Goal: Communication & Community: Answer question/provide support

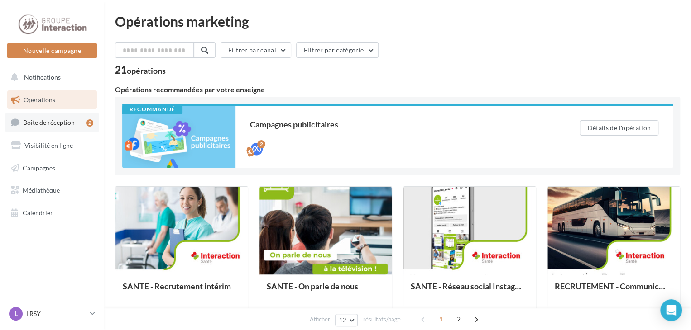
click at [39, 121] on span "Boîte de réception" at bounding box center [49, 123] width 52 height 8
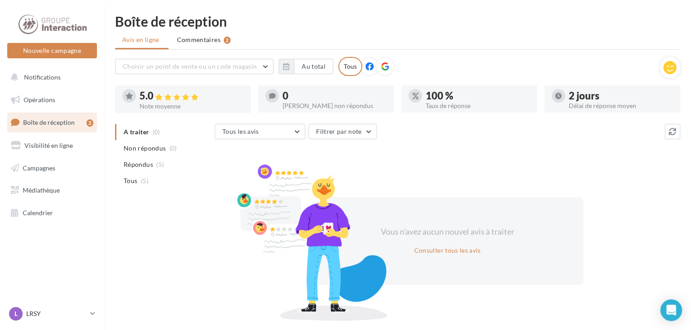
scroll to position [26, 0]
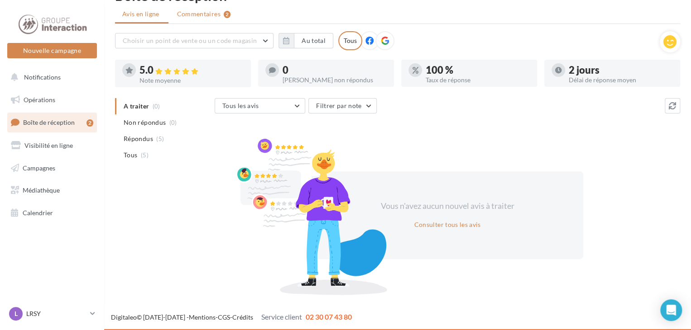
click at [197, 14] on span "Commentaires" at bounding box center [198, 14] width 43 height 9
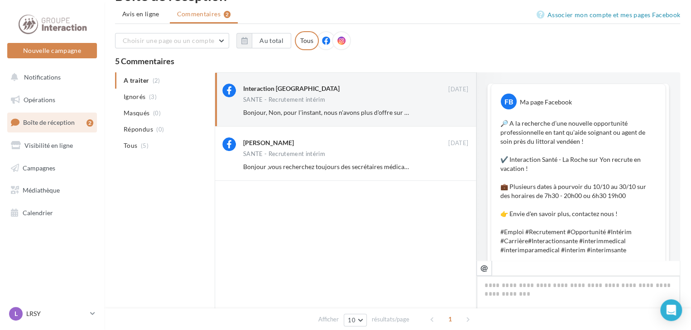
scroll to position [326, 0]
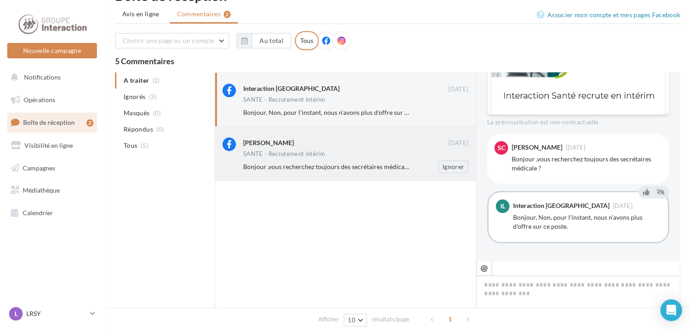
click at [336, 164] on span "Bonjour ,vous recherchez toujours des secrétaires médicale ?" at bounding box center [328, 167] width 170 height 8
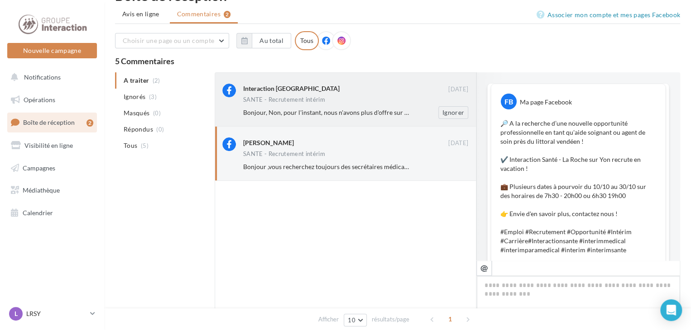
scroll to position [280, 0]
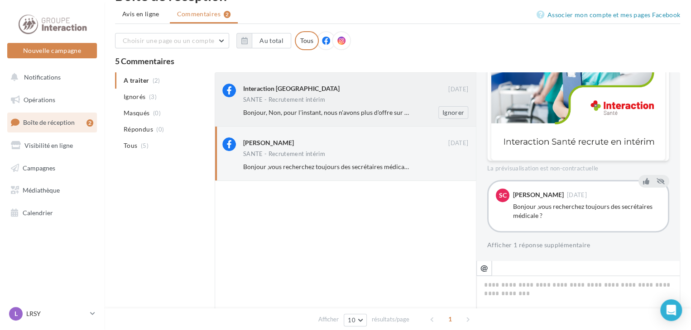
click at [319, 108] on div "Bonjour, Non, pour l'instant, nous n'avons plus d'offre sur ce poste." at bounding box center [326, 112] width 166 height 9
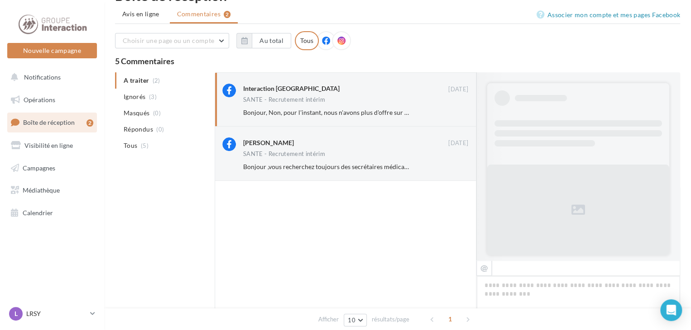
scroll to position [326, 0]
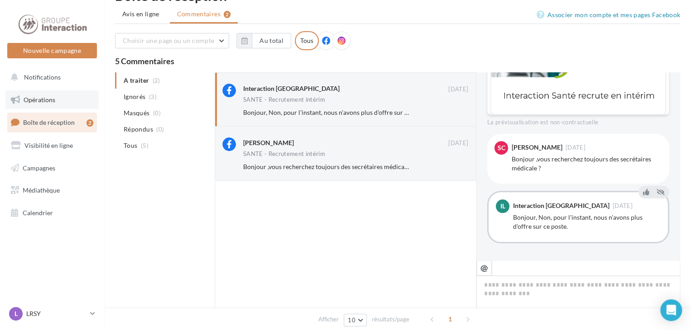
click at [45, 100] on span "Opérations" at bounding box center [40, 100] width 32 height 8
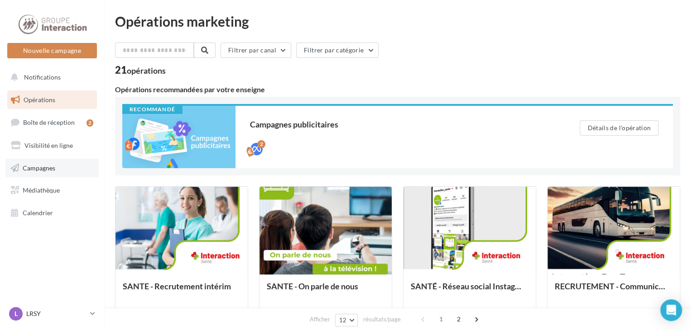
click at [45, 170] on span "Campagnes" at bounding box center [39, 168] width 33 height 8
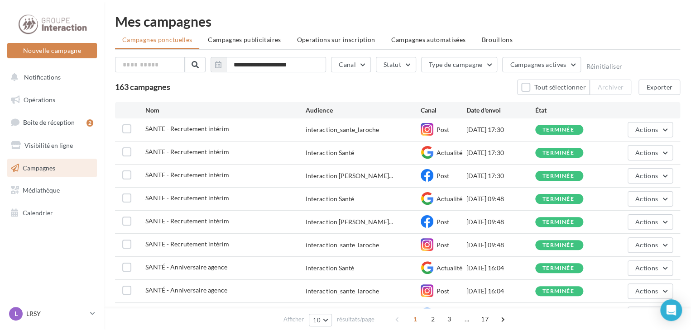
click at [249, 24] on div "Mes campagnes" at bounding box center [397, 21] width 565 height 14
